Goal: Transaction & Acquisition: Purchase product/service

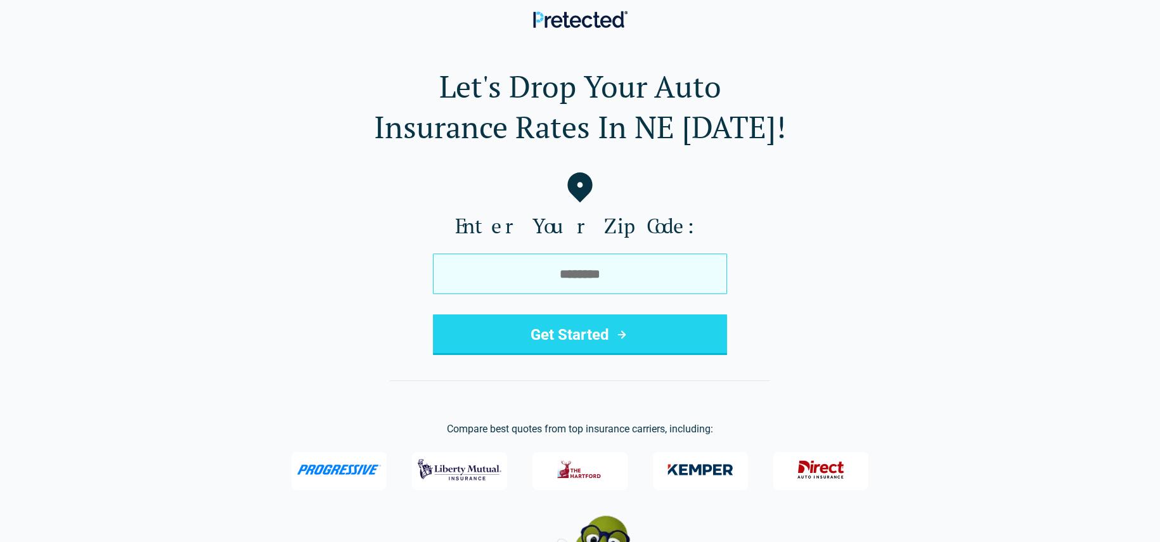
click at [585, 271] on input "tel" at bounding box center [580, 274] width 294 height 41
type input "*****"
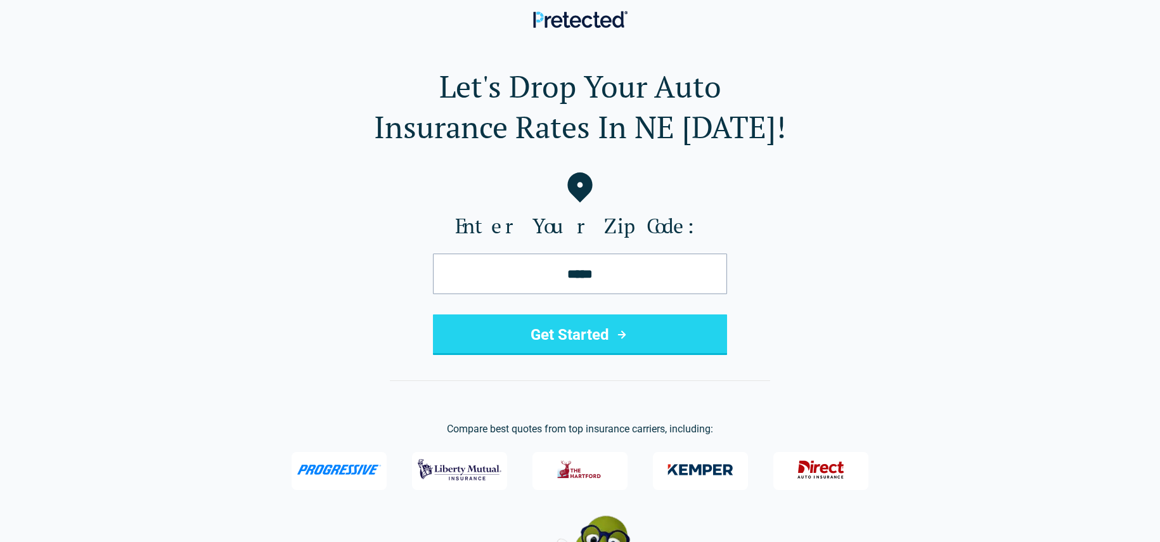
click at [598, 334] on button "Get Started" at bounding box center [580, 334] width 294 height 41
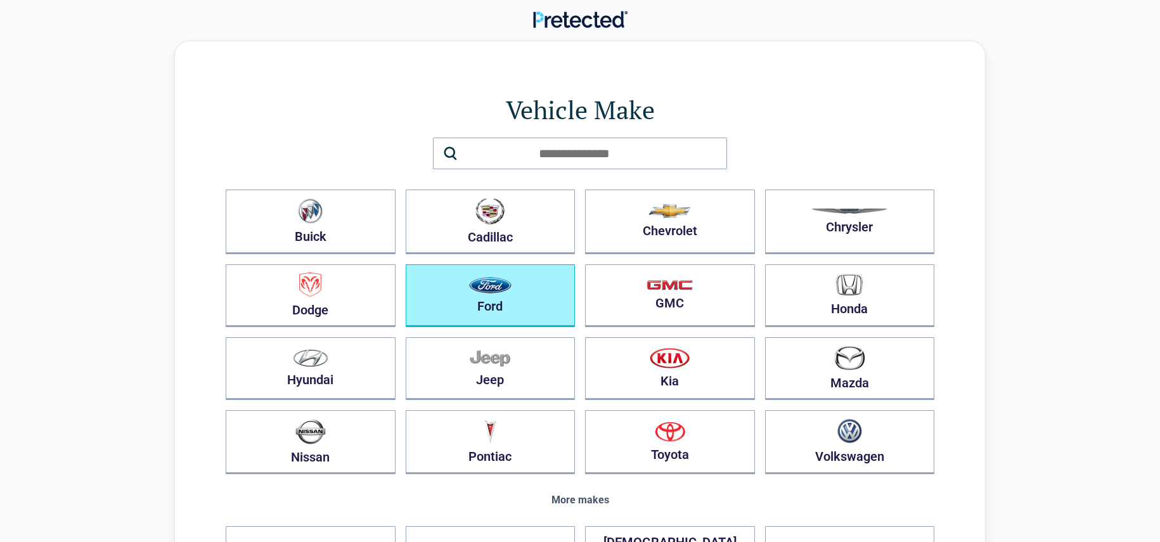
click at [469, 301] on button "Ford" at bounding box center [491, 295] width 170 height 63
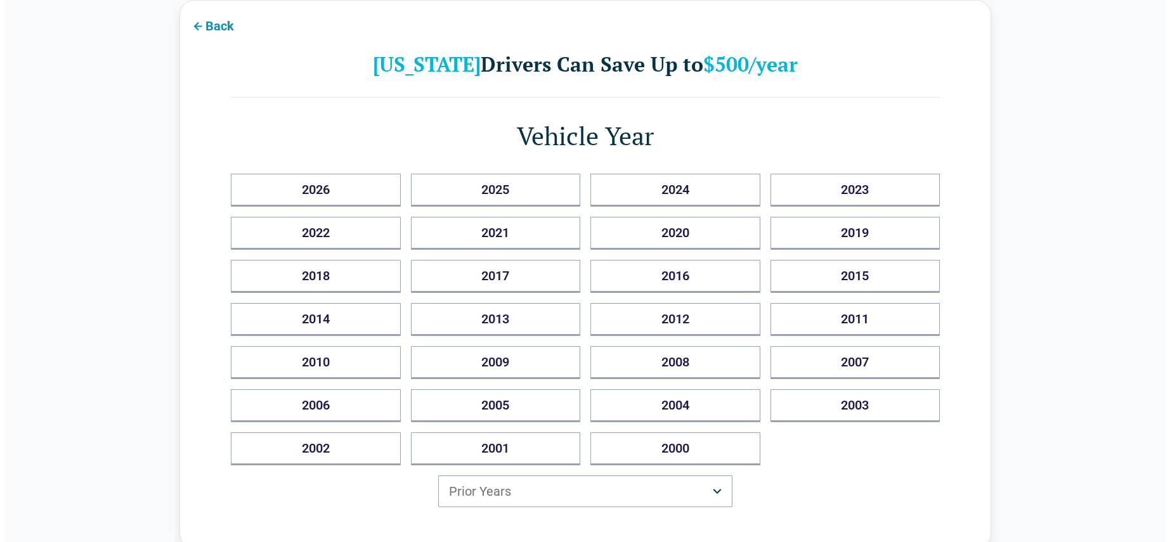
scroll to position [127, 0]
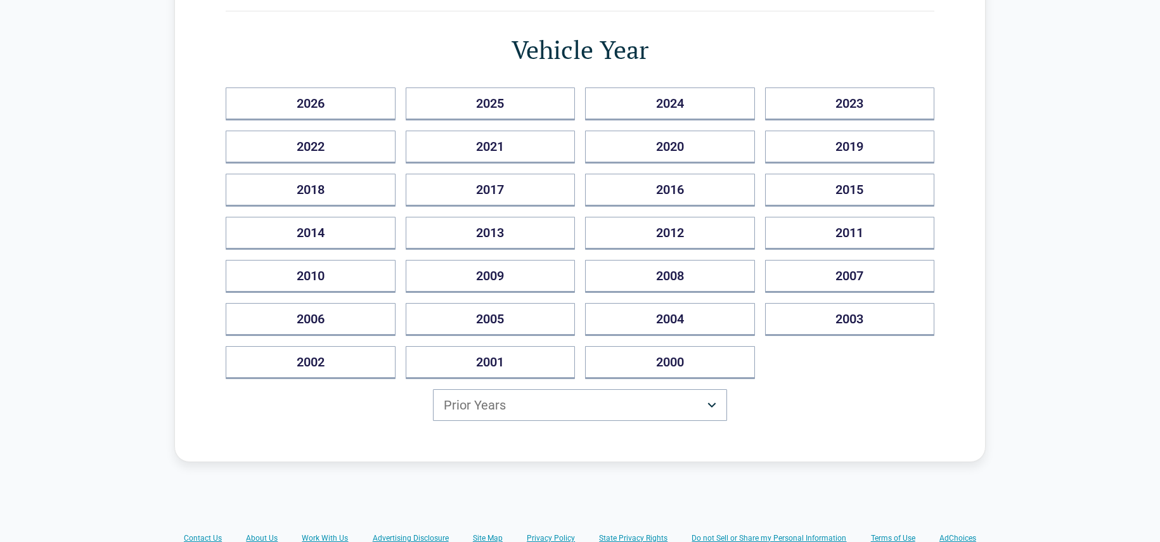
click at [585, 399] on html "Back [US_STATE] Drivers Can Save Up to $500/year Vehicle Year [DATE] 2025 2024 …" at bounding box center [580, 353] width 1160 height 960
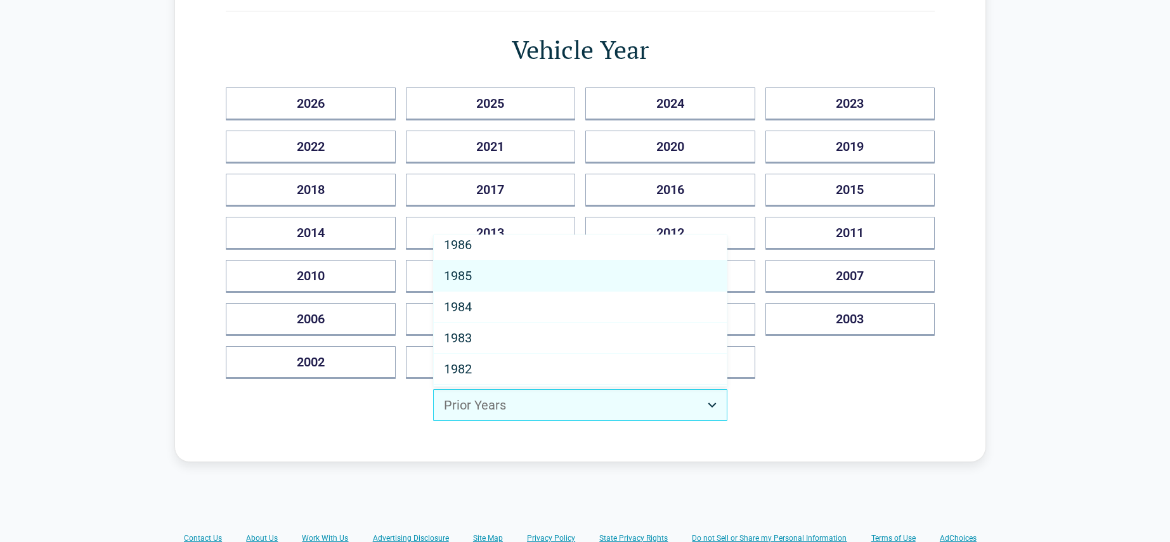
scroll to position [439, 0]
